Goal: Task Accomplishment & Management: Complete application form

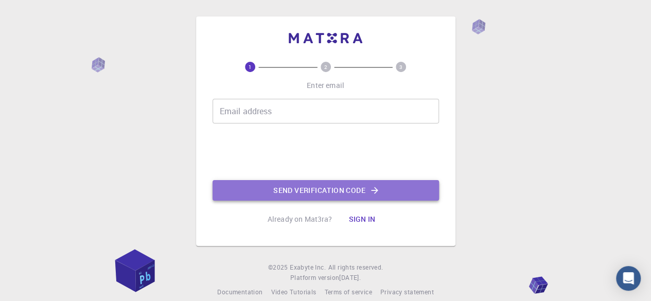
click at [312, 183] on button "Send verification code" at bounding box center [326, 190] width 227 height 21
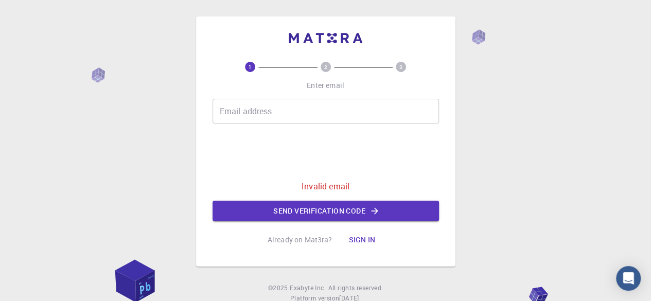
click at [301, 117] on input "Email address" at bounding box center [326, 111] width 227 height 25
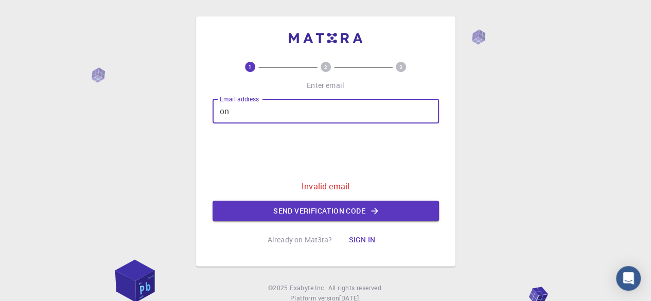
click at [302, 115] on input "on" at bounding box center [326, 111] width 227 height 25
type input "[EMAIL_ADDRESS][DOMAIN_NAME]"
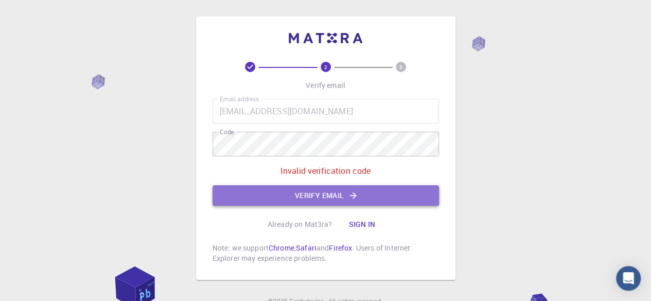
click at [346, 195] on button "Verify email" at bounding box center [326, 195] width 227 height 21
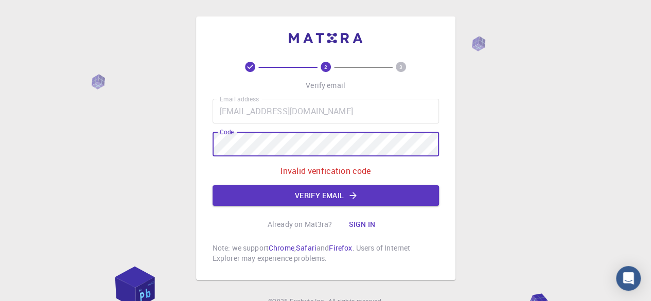
click at [190, 148] on div "2 3 Verify email Email address [EMAIL_ADDRESS][DOMAIN_NAME] Email address Code …" at bounding box center [325, 174] width 651 height 348
click at [300, 201] on button "Verify email" at bounding box center [326, 195] width 227 height 21
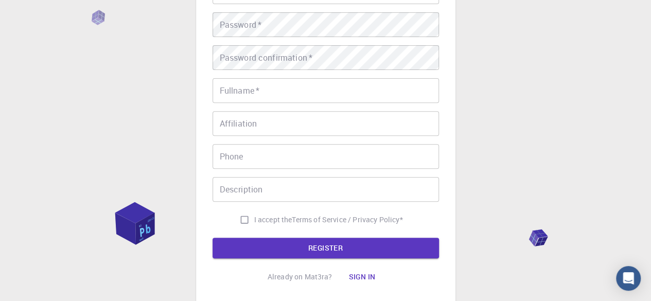
scroll to position [153, 0]
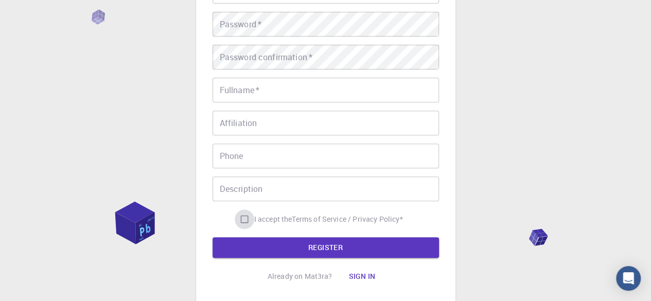
click at [238, 220] on input "I accept the Terms of Service / Privacy Policy *" at bounding box center [245, 220] width 20 height 20
checkbox input "true"
click at [304, 255] on button "REGISTER" at bounding box center [326, 247] width 227 height 21
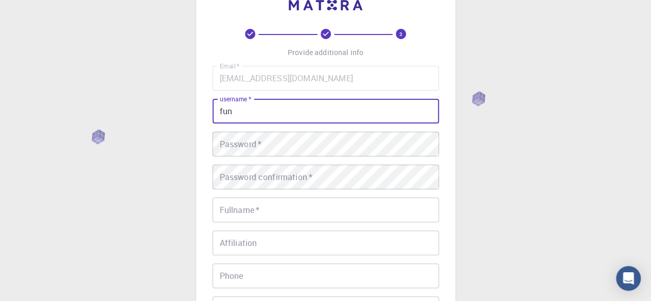
scroll to position [50, 0]
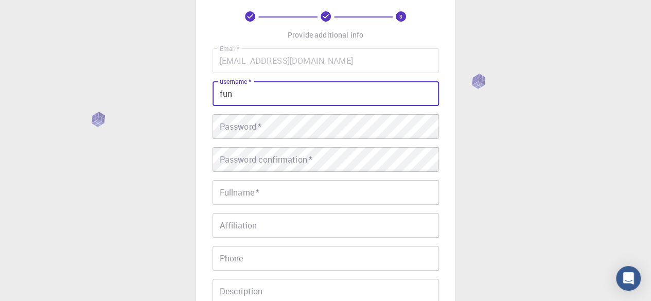
type input "fun"
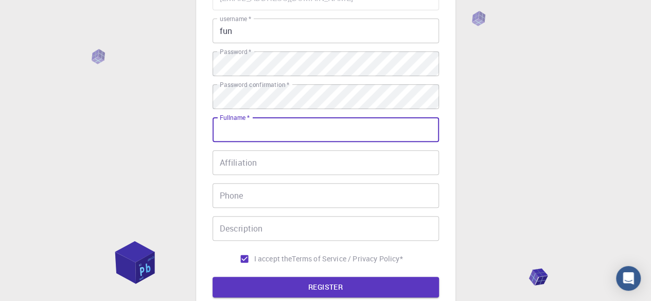
scroll to position [113, 0]
type input "f"
type input "lerning"
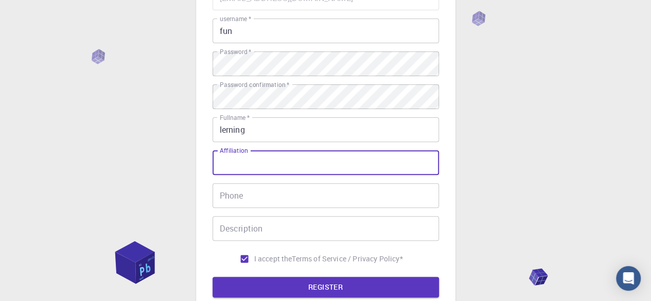
click at [254, 164] on input "Affiliation" at bounding box center [326, 162] width 227 height 25
click at [287, 283] on button "REGISTER" at bounding box center [326, 287] width 227 height 21
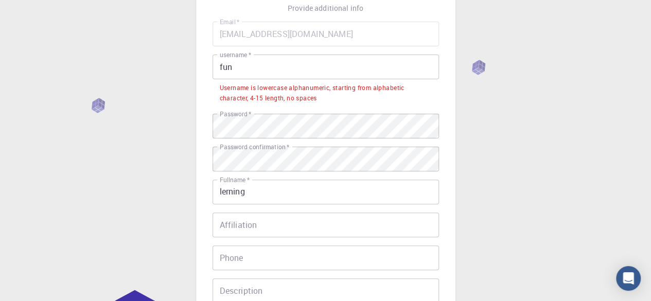
scroll to position [78, 0]
click at [222, 63] on input "fun" at bounding box center [326, 66] width 227 height 25
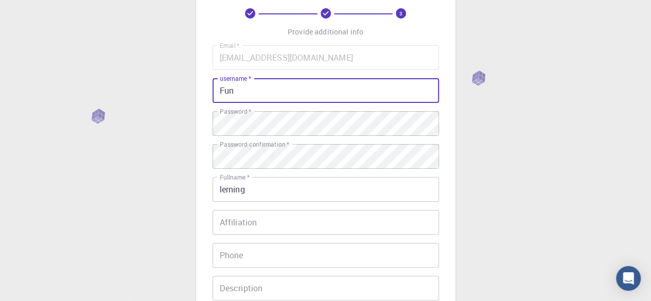
scroll to position [54, 0]
click at [262, 97] on input "Fun" at bounding box center [326, 90] width 227 height 25
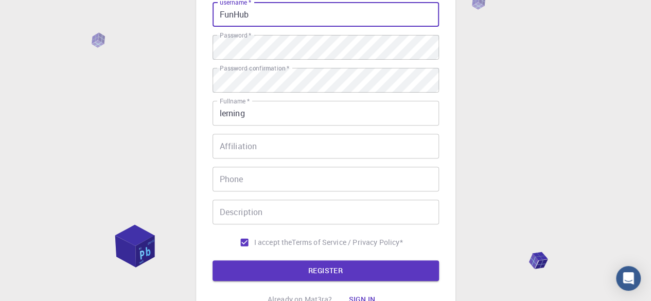
scroll to position [134, 0]
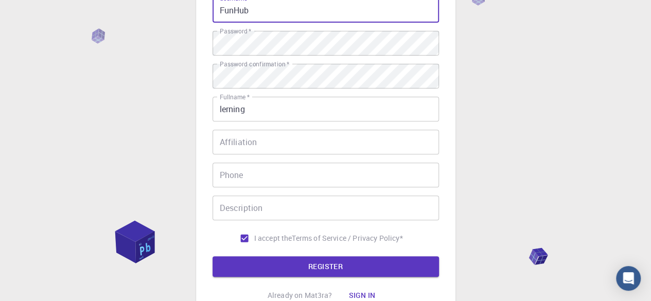
type input "FunHub"
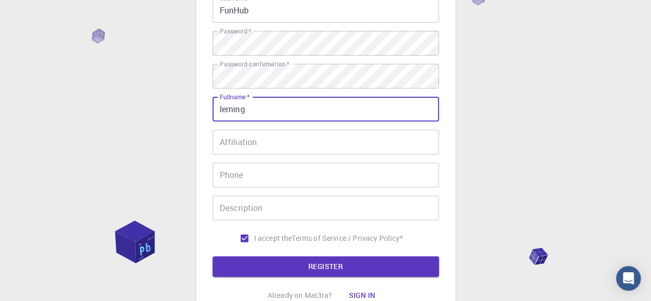
drag, startPoint x: 182, startPoint y: 109, endPoint x: 169, endPoint y: 106, distance: 13.7
click at [169, 106] on div "3 Provide additional info Email   * [EMAIL_ADDRESS][DOMAIN_NAME] Email   * user…" at bounding box center [325, 128] width 651 height 524
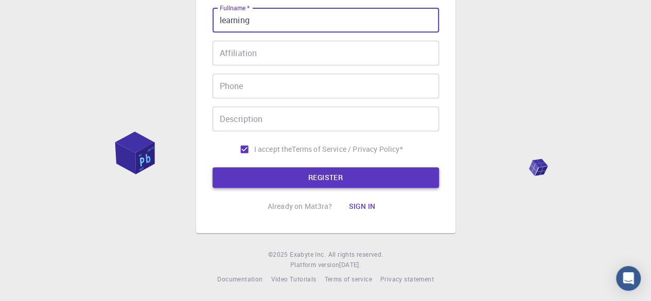
type input "learning"
click at [321, 175] on button "REGISTER" at bounding box center [326, 177] width 227 height 21
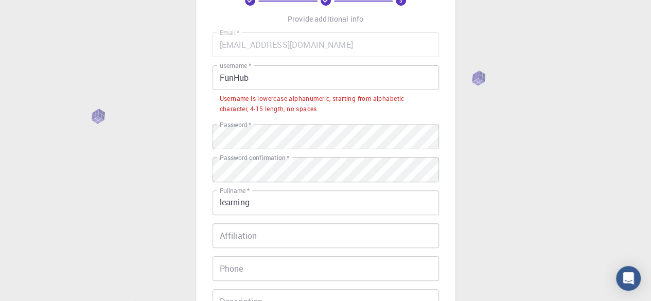
scroll to position [66, 0]
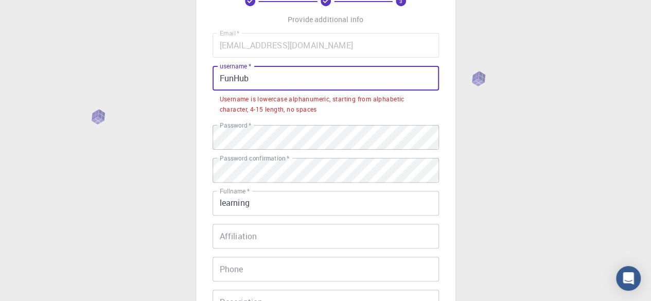
click at [288, 79] on input "FunHub" at bounding box center [326, 78] width 227 height 25
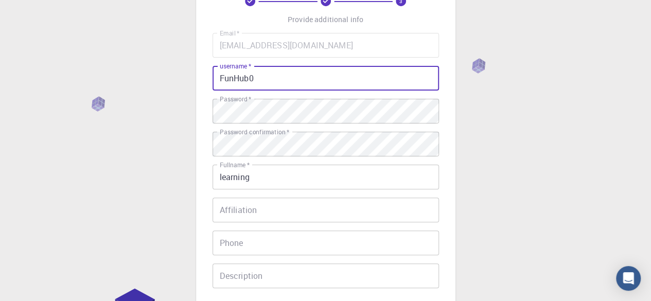
scroll to position [224, 0]
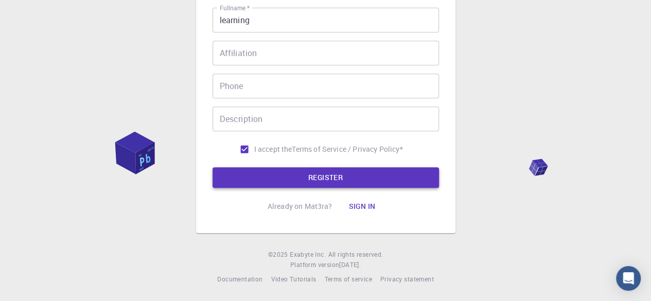
type input "FunHub0"
click at [299, 182] on button "REGISTER" at bounding box center [326, 177] width 227 height 21
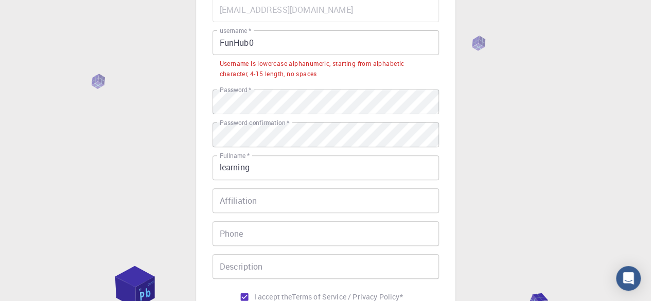
scroll to position [91, 0]
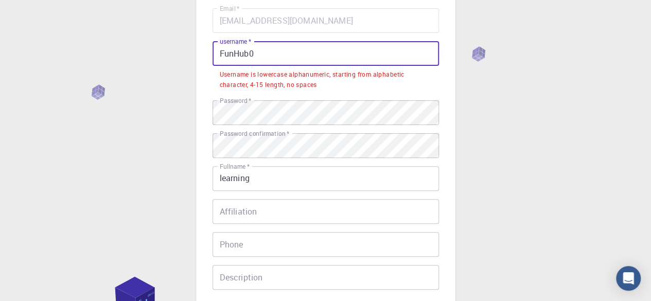
drag, startPoint x: 300, startPoint y: 49, endPoint x: 220, endPoint y: 47, distance: 79.8
click at [220, 47] on input "FunHub0" at bounding box center [326, 53] width 227 height 25
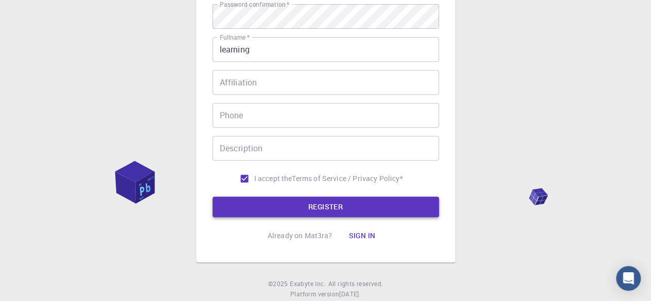
type input "fun hun 123"
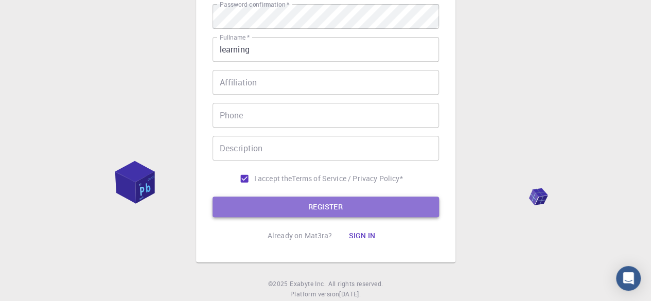
click at [282, 210] on button "REGISTER" at bounding box center [326, 207] width 227 height 21
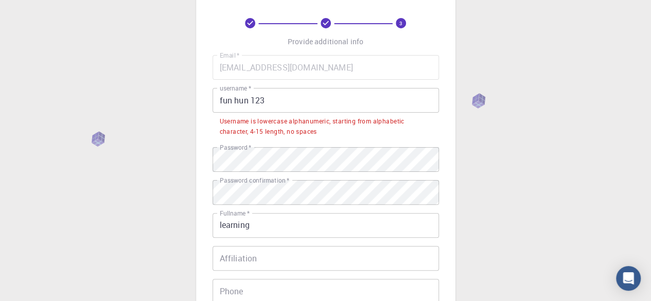
scroll to position [43, 0]
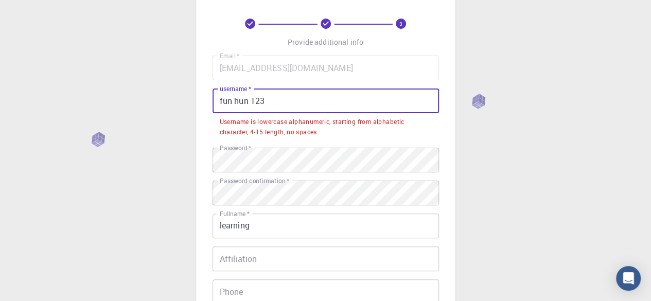
drag, startPoint x: 276, startPoint y: 104, endPoint x: 190, endPoint y: 111, distance: 86.9
click at [190, 111] on div "3 Provide additional info Email   * [EMAIL_ADDRESS][DOMAIN_NAME] Email   * user…" at bounding box center [325, 232] width 651 height 551
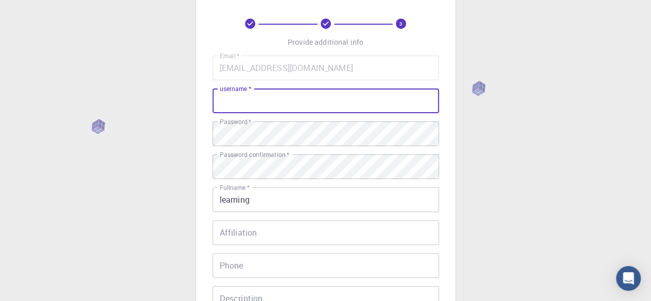
type input "n"
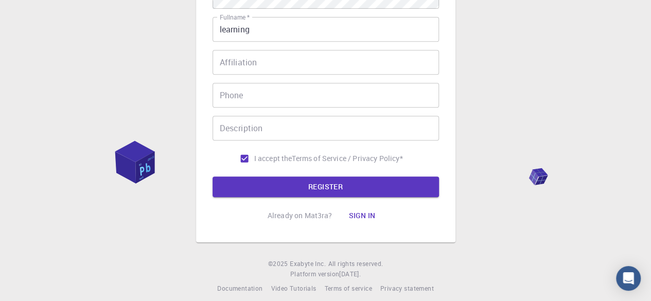
scroll to position [214, 0]
type input "funhub0"
click at [327, 191] on button "REGISTER" at bounding box center [326, 186] width 227 height 21
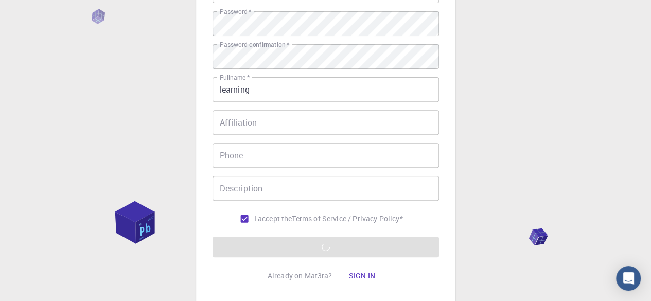
scroll to position [224, 0]
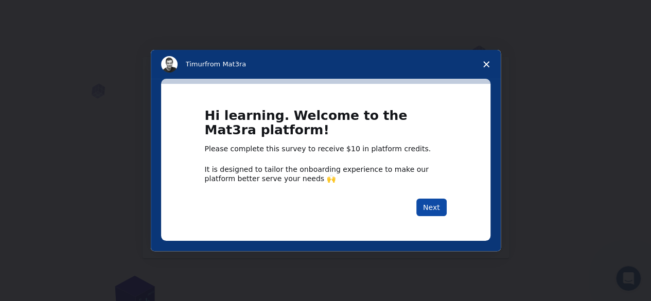
click at [435, 209] on button "Next" at bounding box center [432, 208] width 30 height 18
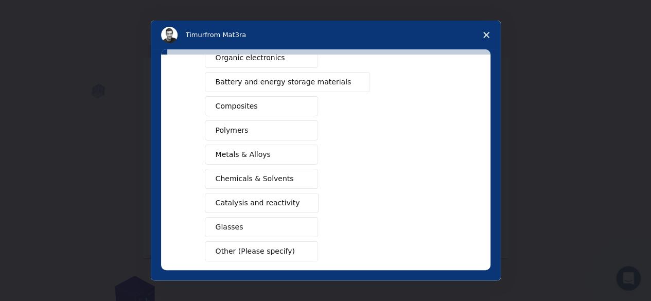
scroll to position [192, 0]
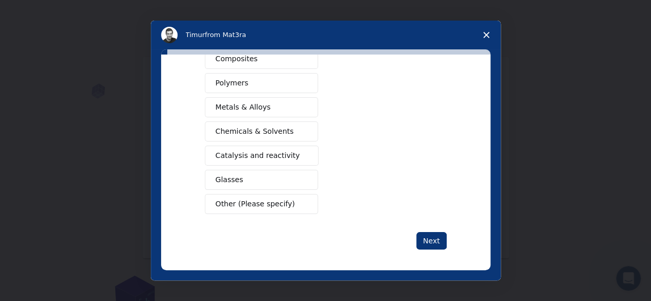
click at [484, 32] on icon "Close survey" at bounding box center [487, 35] width 6 height 6
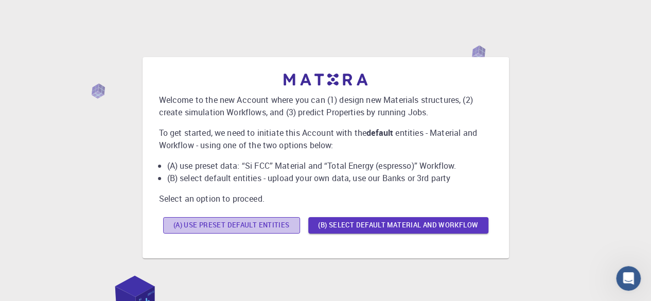
click at [257, 225] on button "(A) Use preset default entities" at bounding box center [231, 225] width 137 height 16
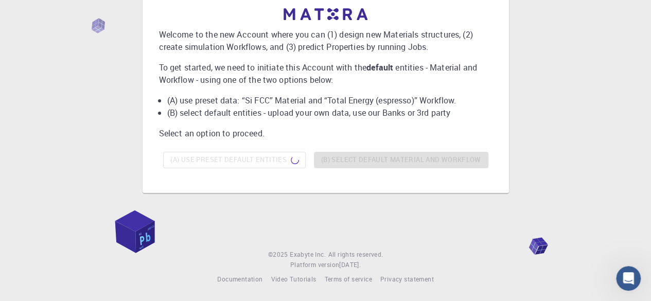
scroll to position [0, 0]
